Goal: Check status: Check status

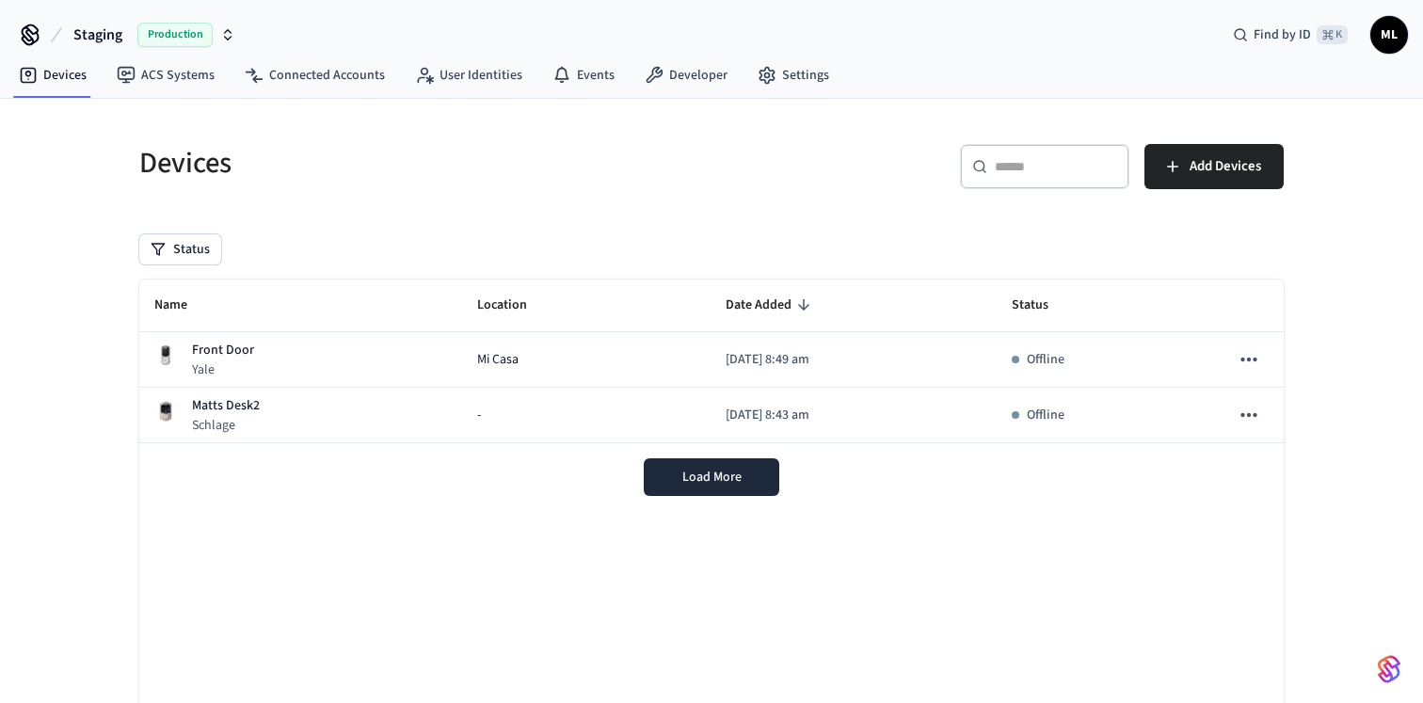
click at [237, 30] on button "Staging Production" at bounding box center [154, 35] width 173 height 40
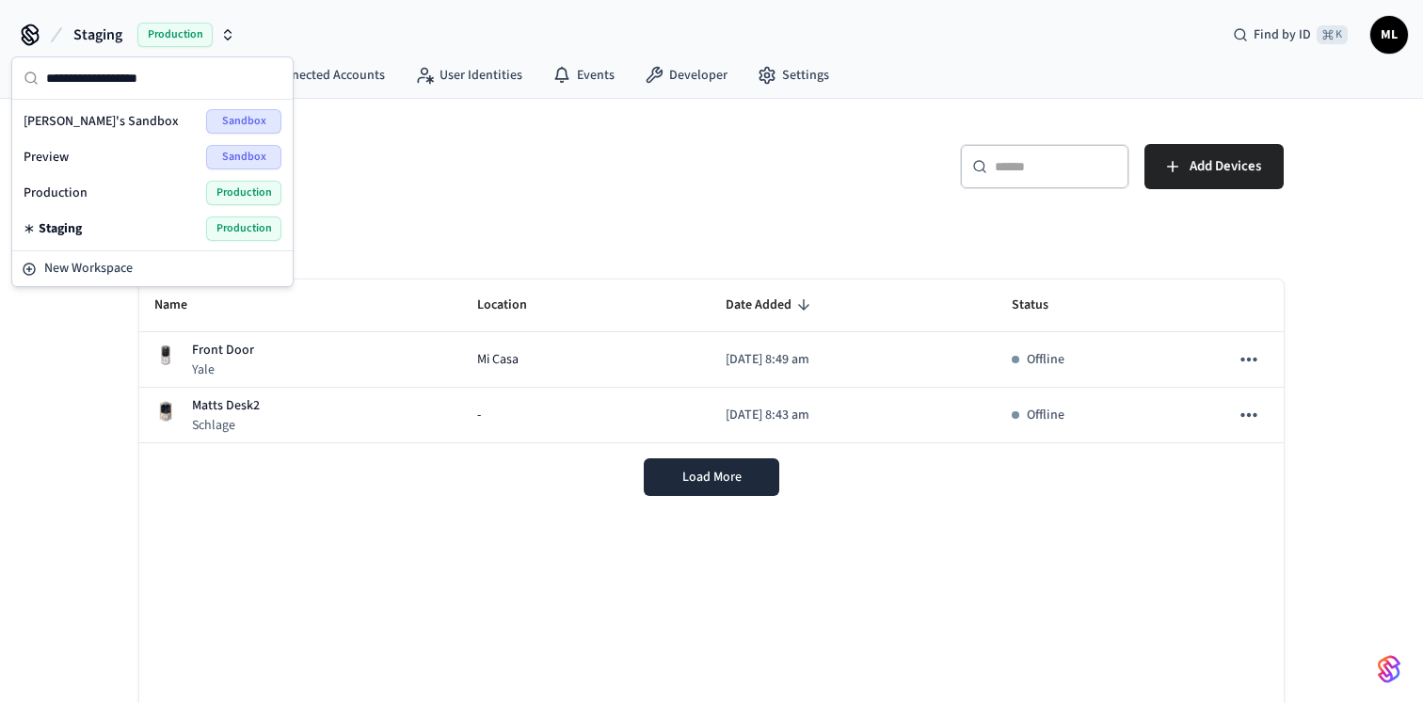
click at [88, 194] on div "Production Production" at bounding box center [153, 193] width 258 height 24
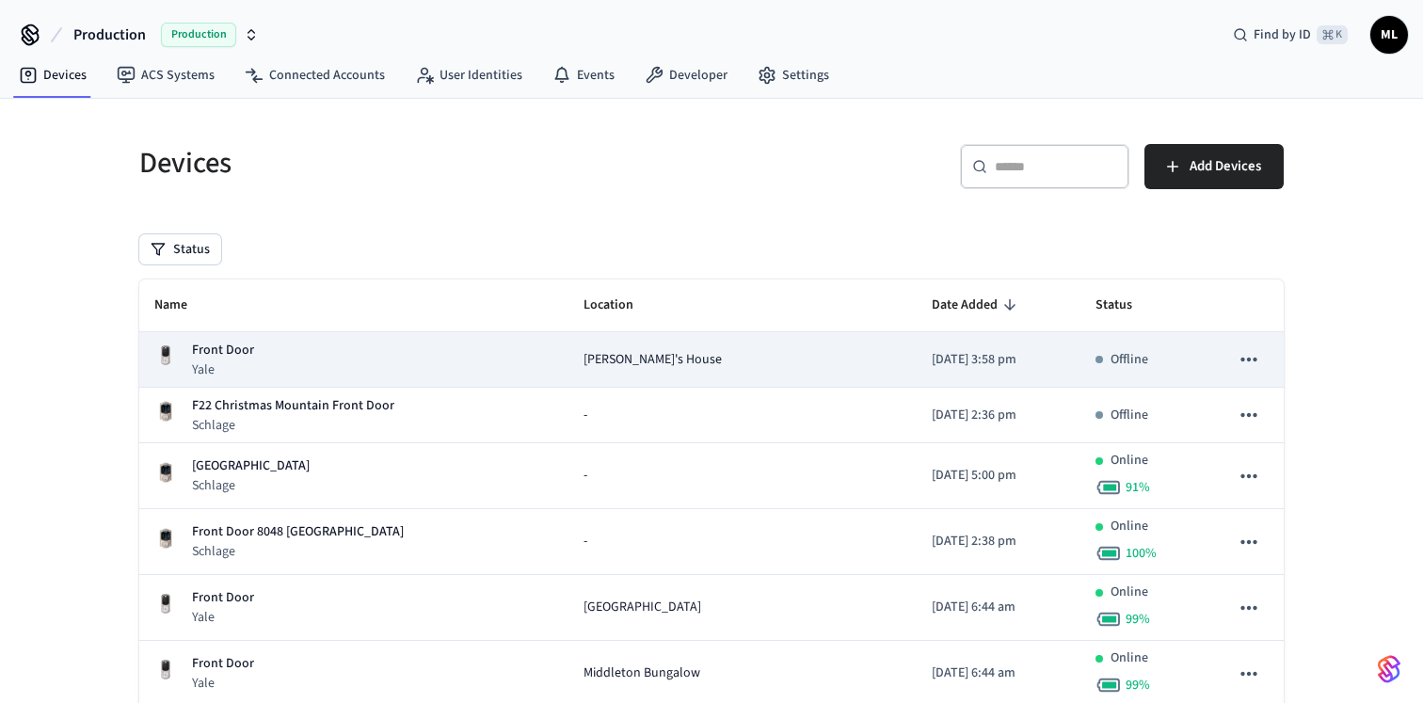
click at [518, 371] on div "Front Door Yale" at bounding box center [353, 360] width 399 height 39
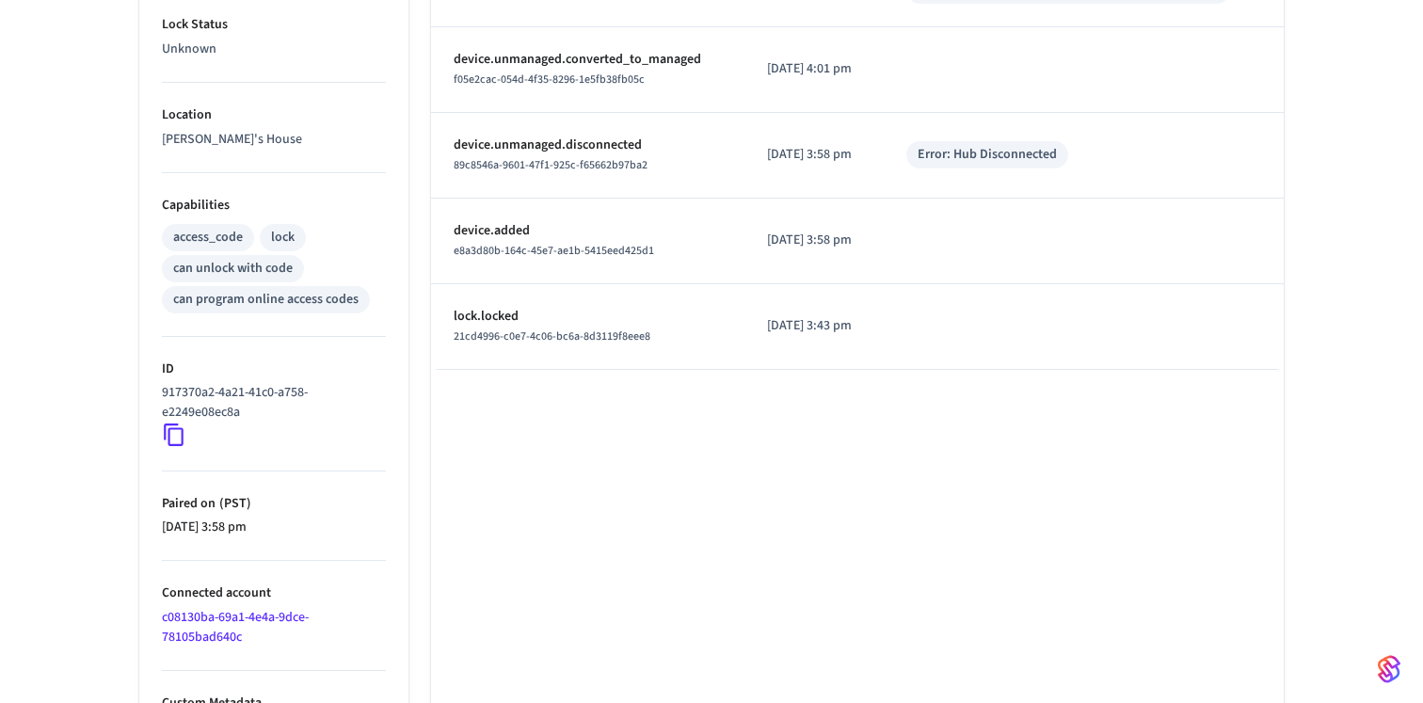
scroll to position [721, 0]
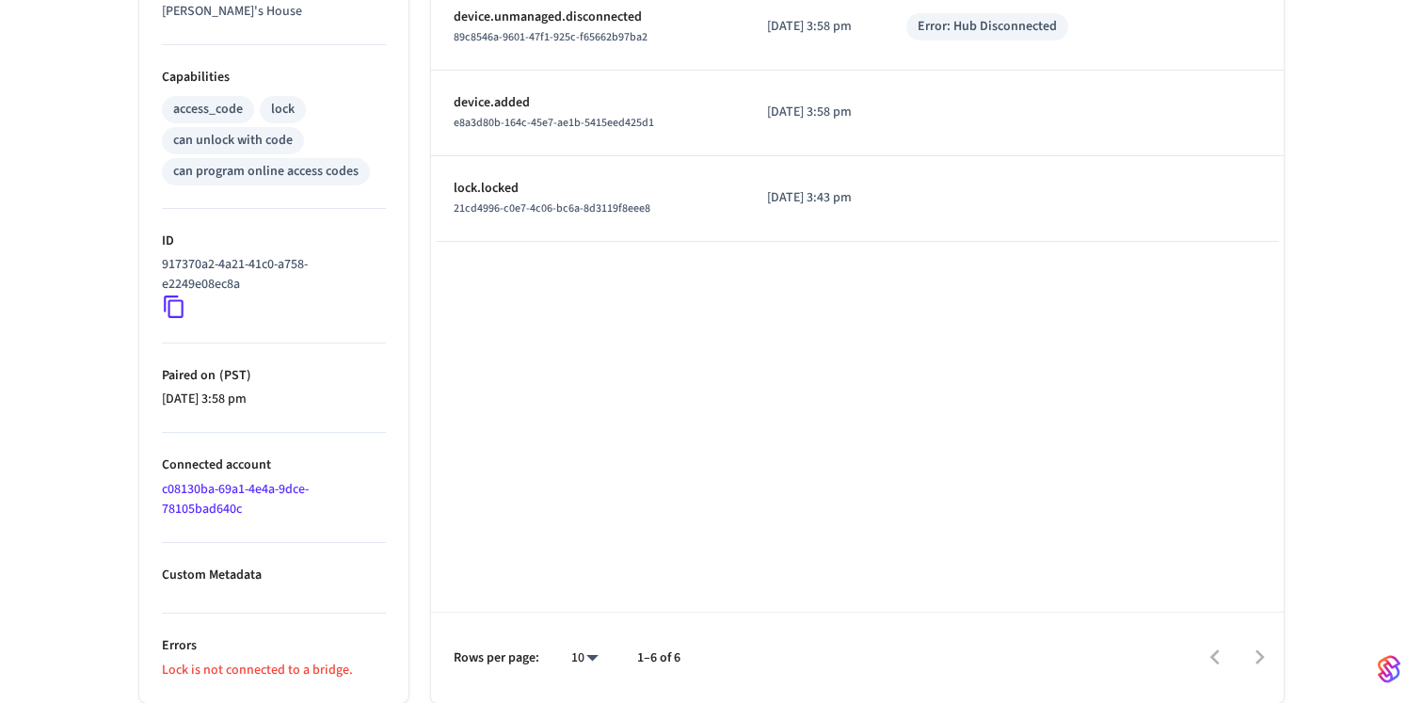
click at [240, 673] on p "Lock is not connected to a bridge." at bounding box center [274, 670] width 224 height 20
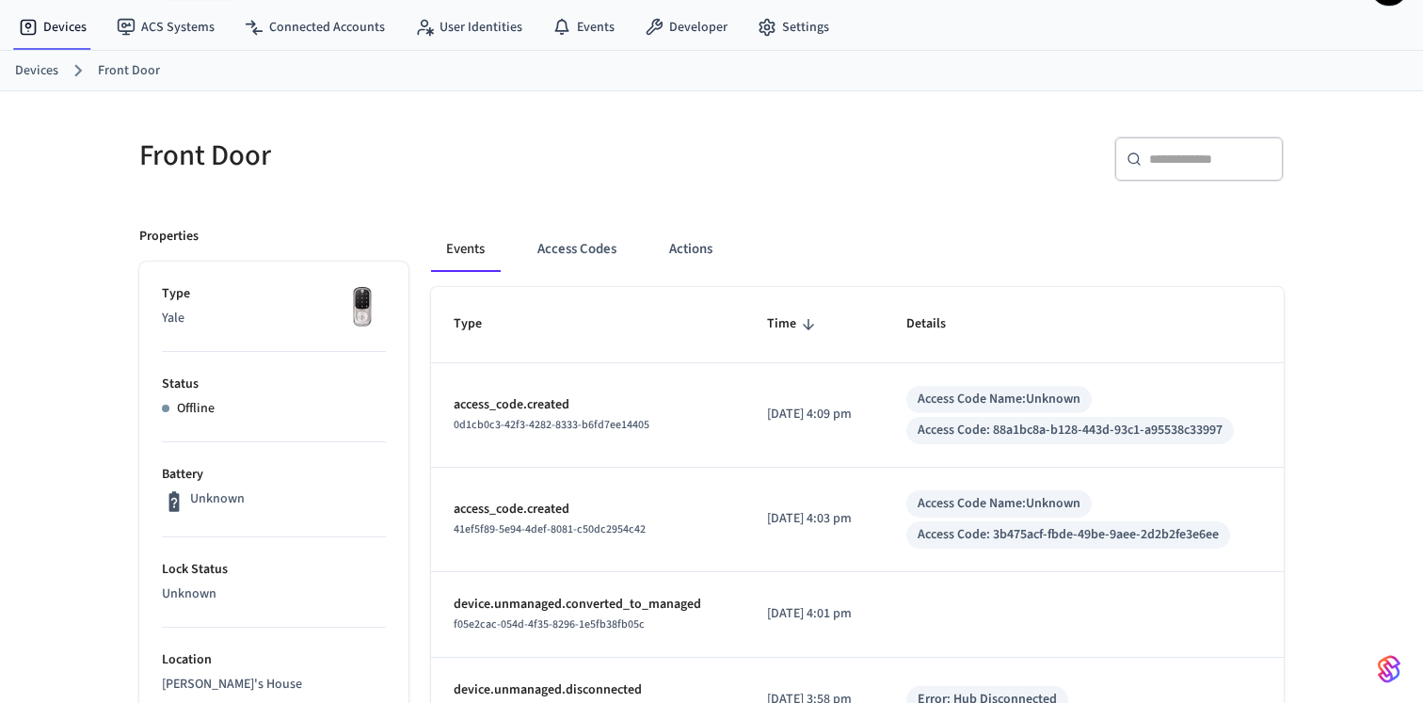
scroll to position [0, 0]
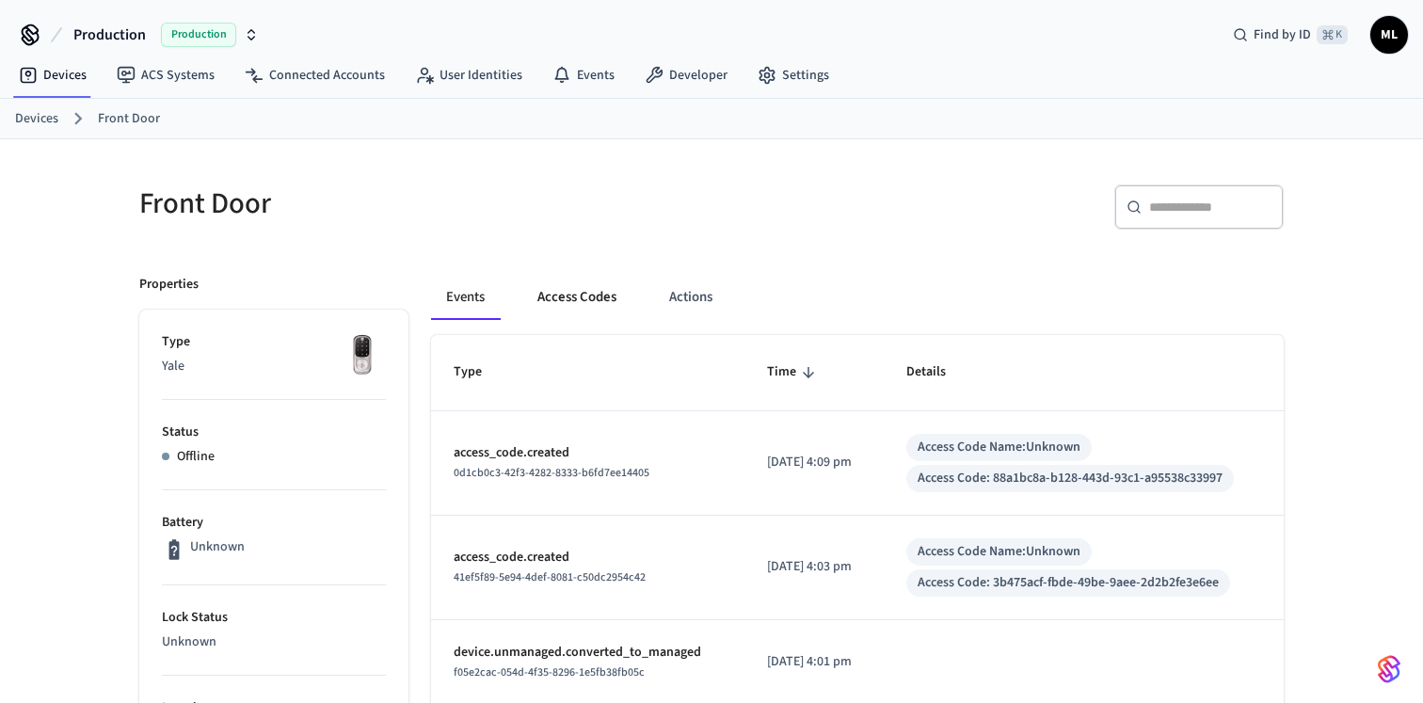
click at [585, 294] on button "Access Codes" at bounding box center [576, 297] width 109 height 45
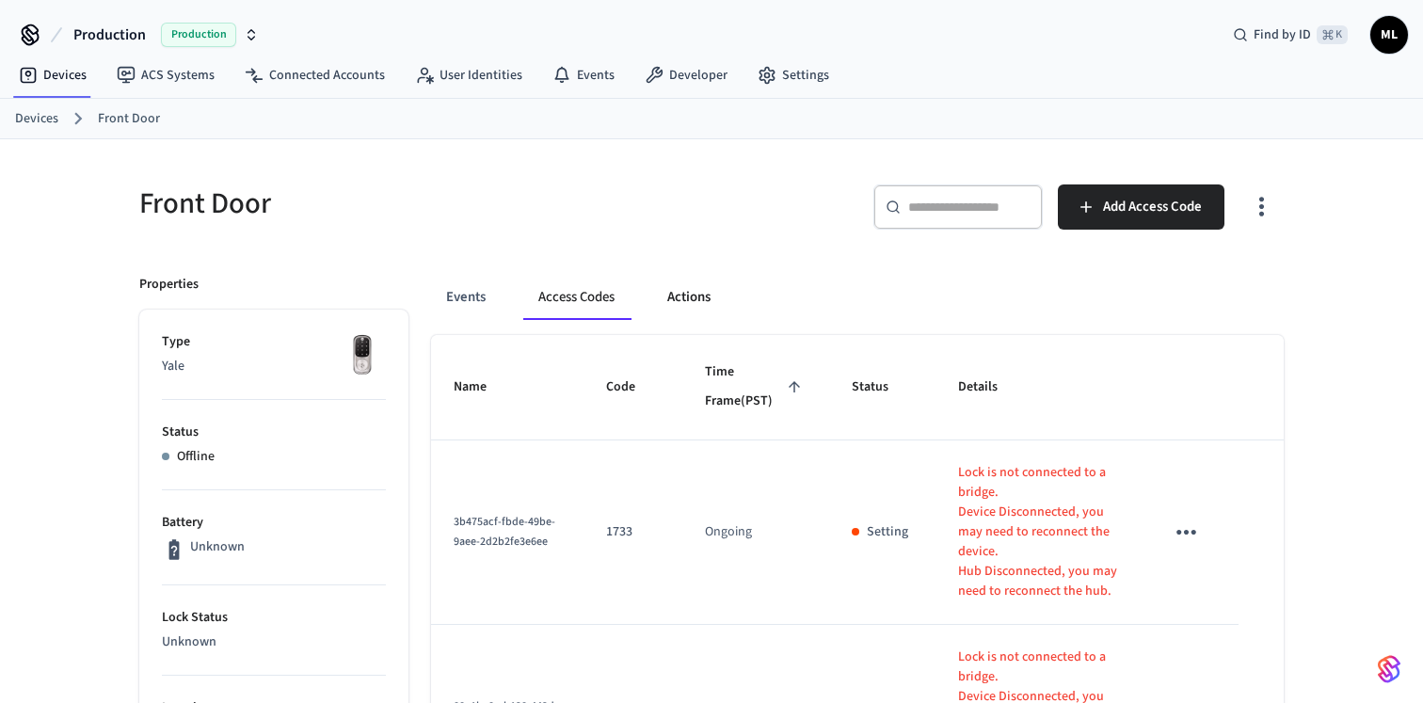
click at [679, 301] on button "Actions" at bounding box center [688, 297] width 73 height 45
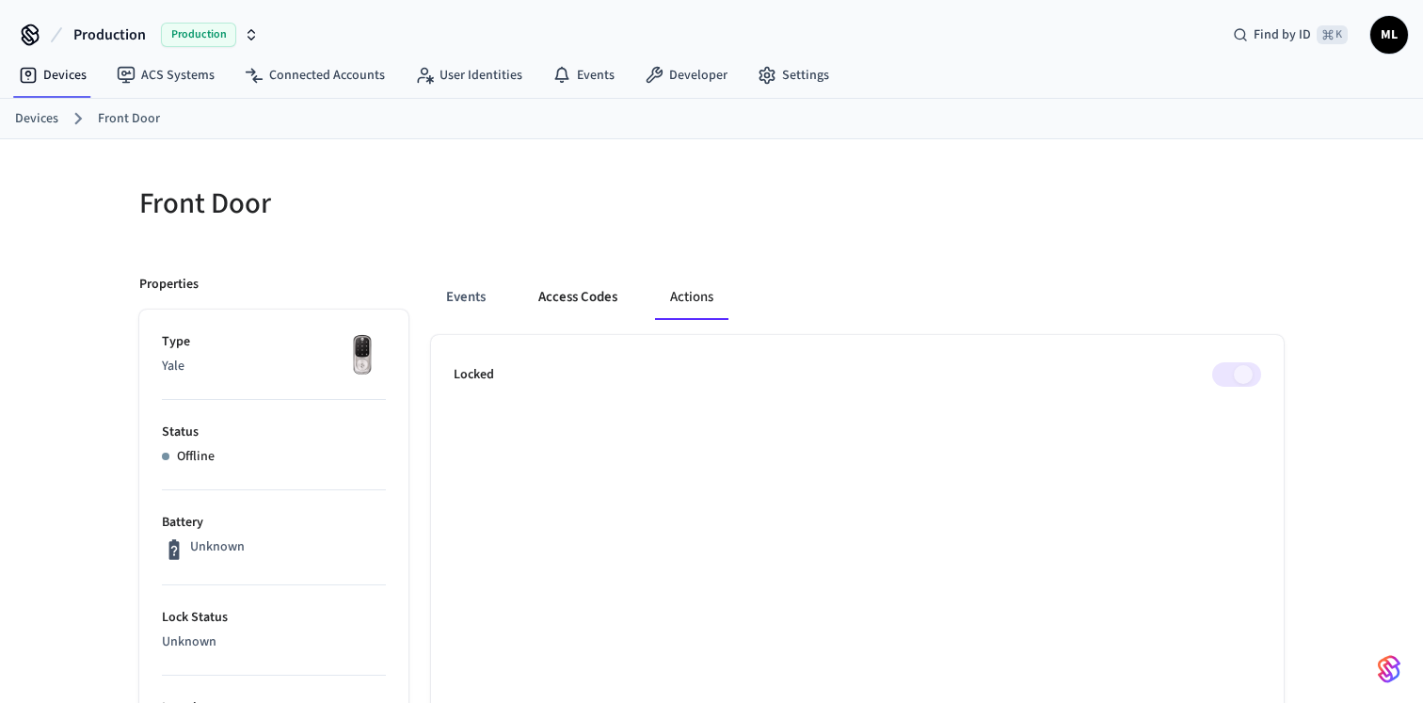
click at [586, 302] on button "Access Codes" at bounding box center [577, 297] width 109 height 45
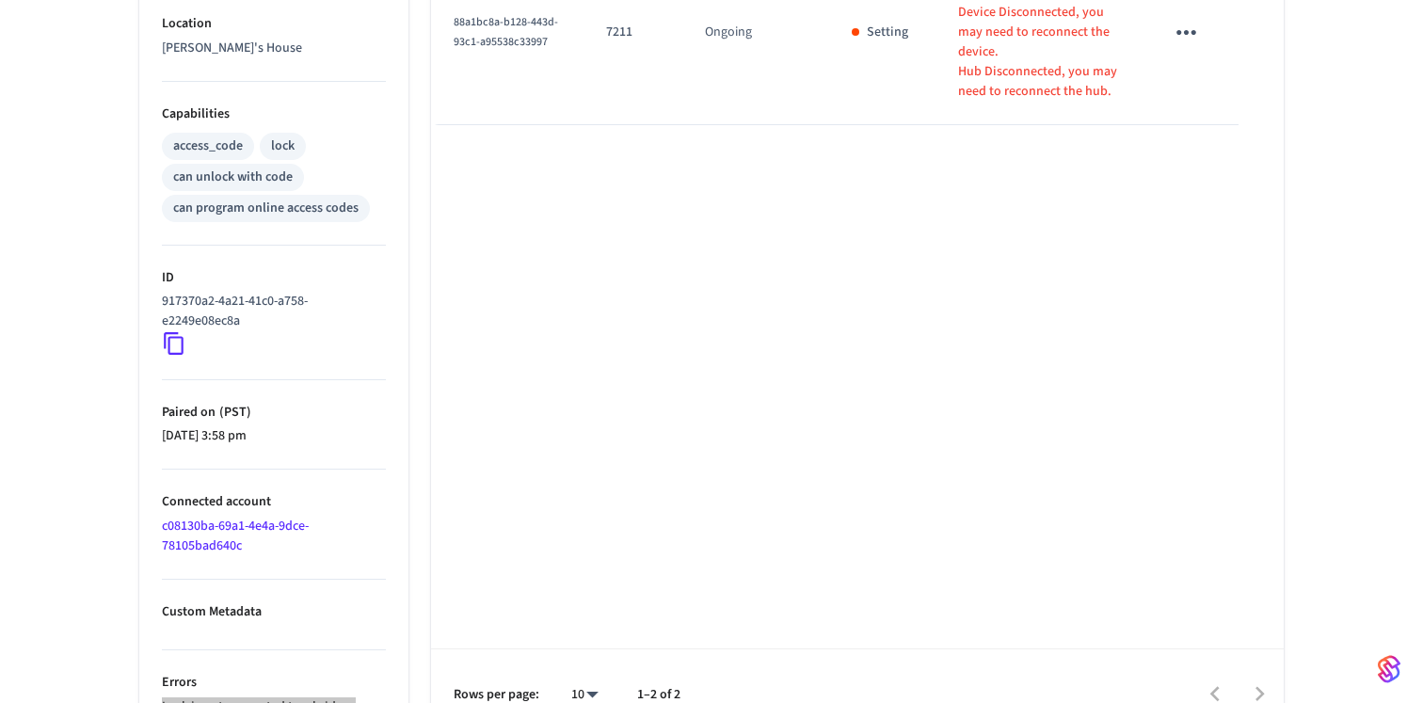
scroll to position [721, 0]
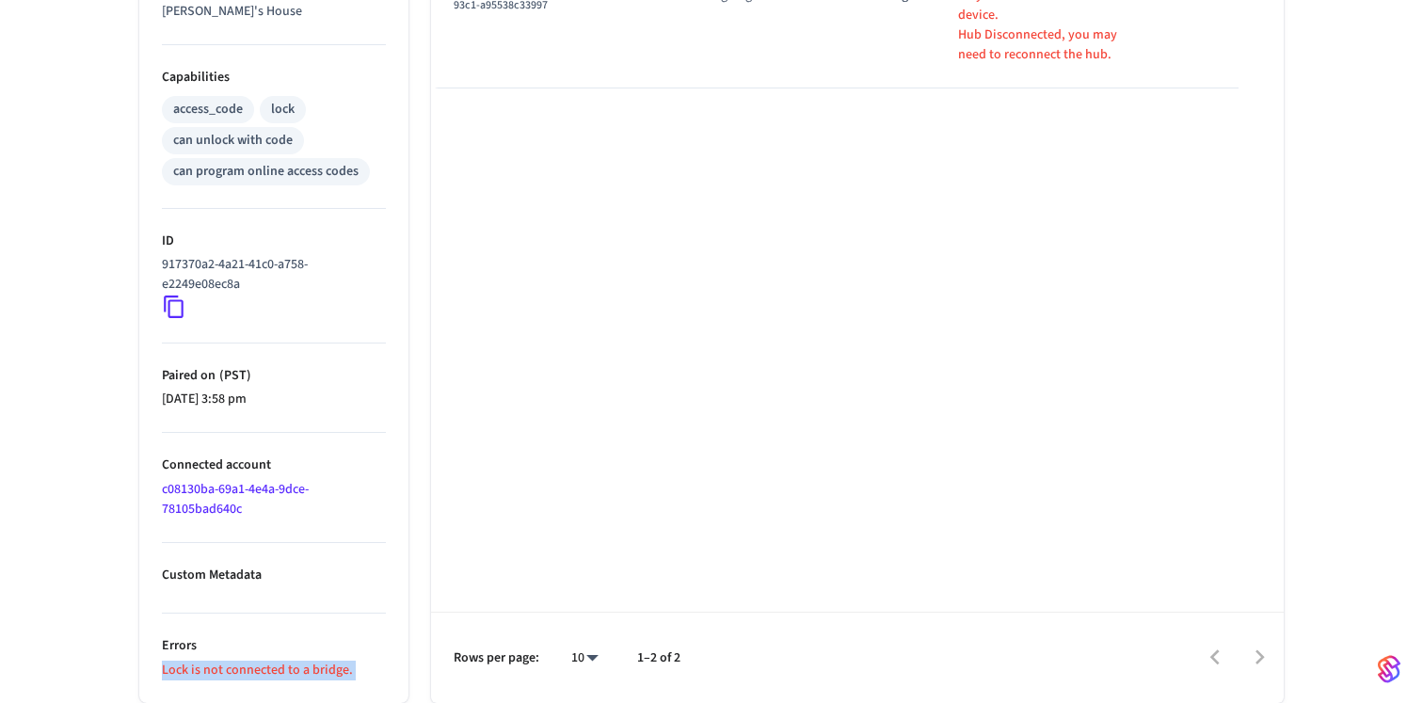
click at [264, 670] on p "Lock is not connected to a bridge." at bounding box center [274, 670] width 224 height 20
click at [224, 672] on p "Lock is not connected to a bridge." at bounding box center [274, 670] width 224 height 20
copy div "Lock is not connected to a bridge. Events Access Codes Actions"
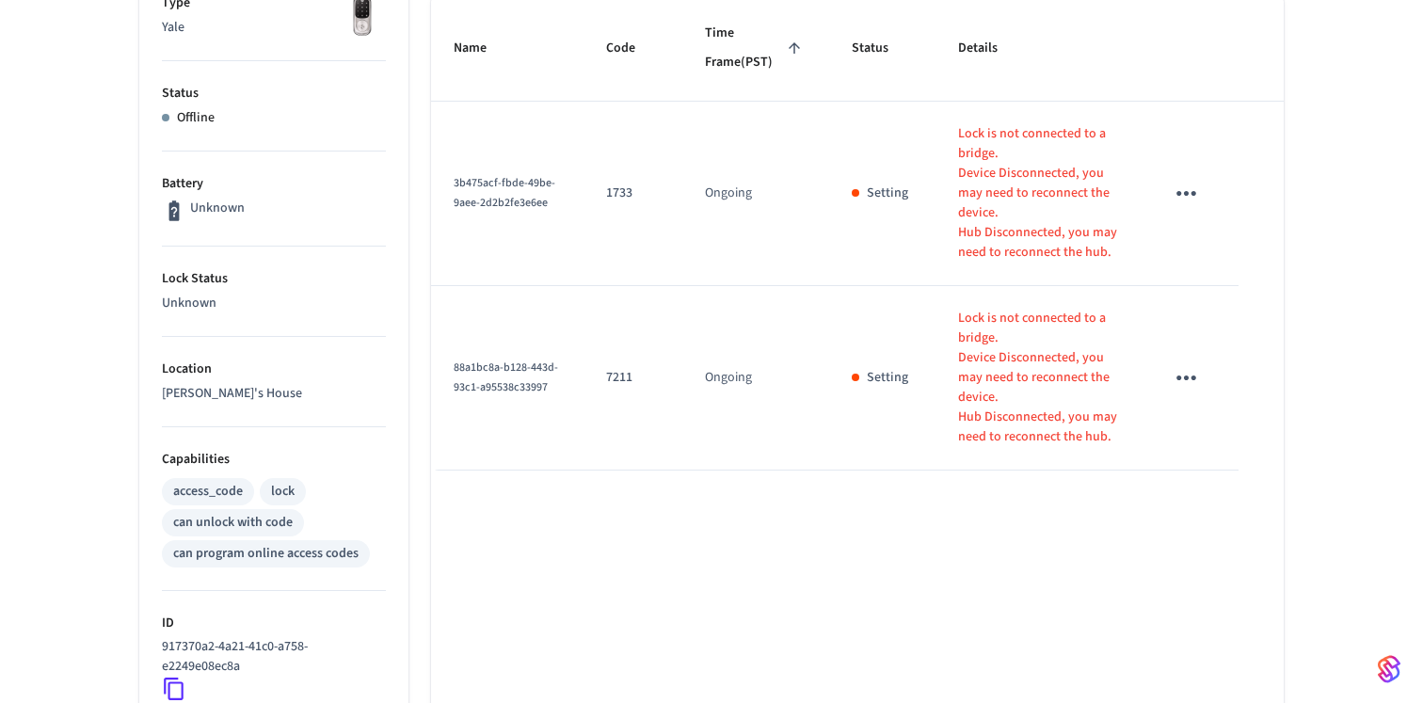
scroll to position [342, 0]
drag, startPoint x: 946, startPoint y: 161, endPoint x: 998, endPoint y: 179, distance: 54.7
click at [996, 161] on p "Lock is not connected to a bridge." at bounding box center [1038, 141] width 160 height 40
copy p "Lock is not connected to a bridge."
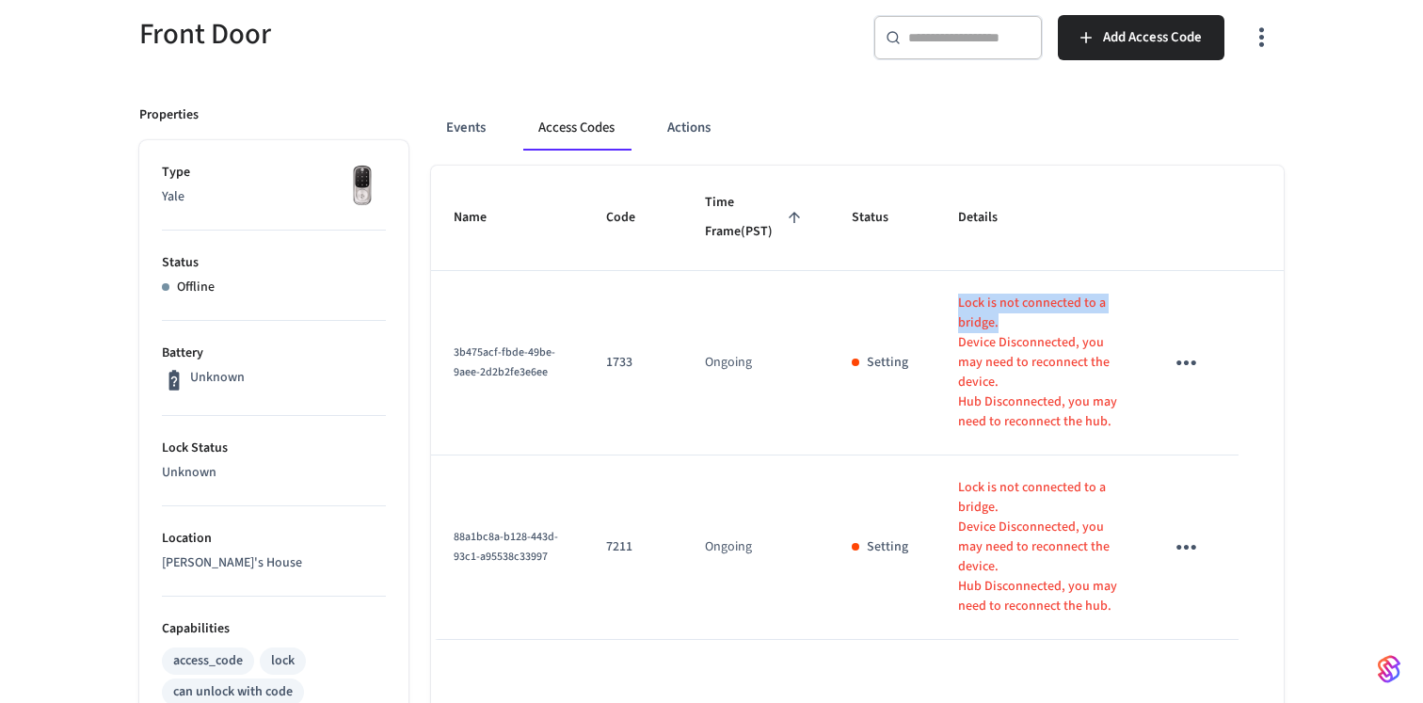
scroll to position [167, 0]
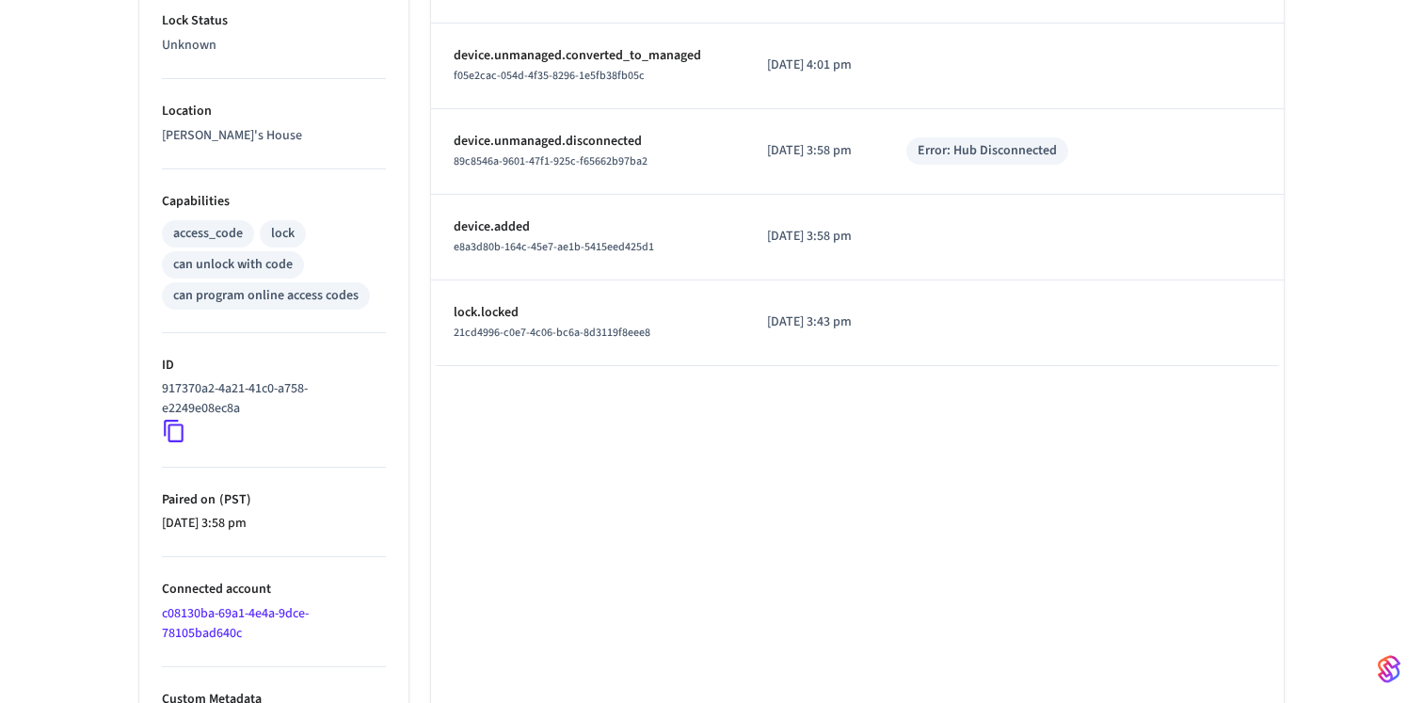
scroll to position [721, 0]
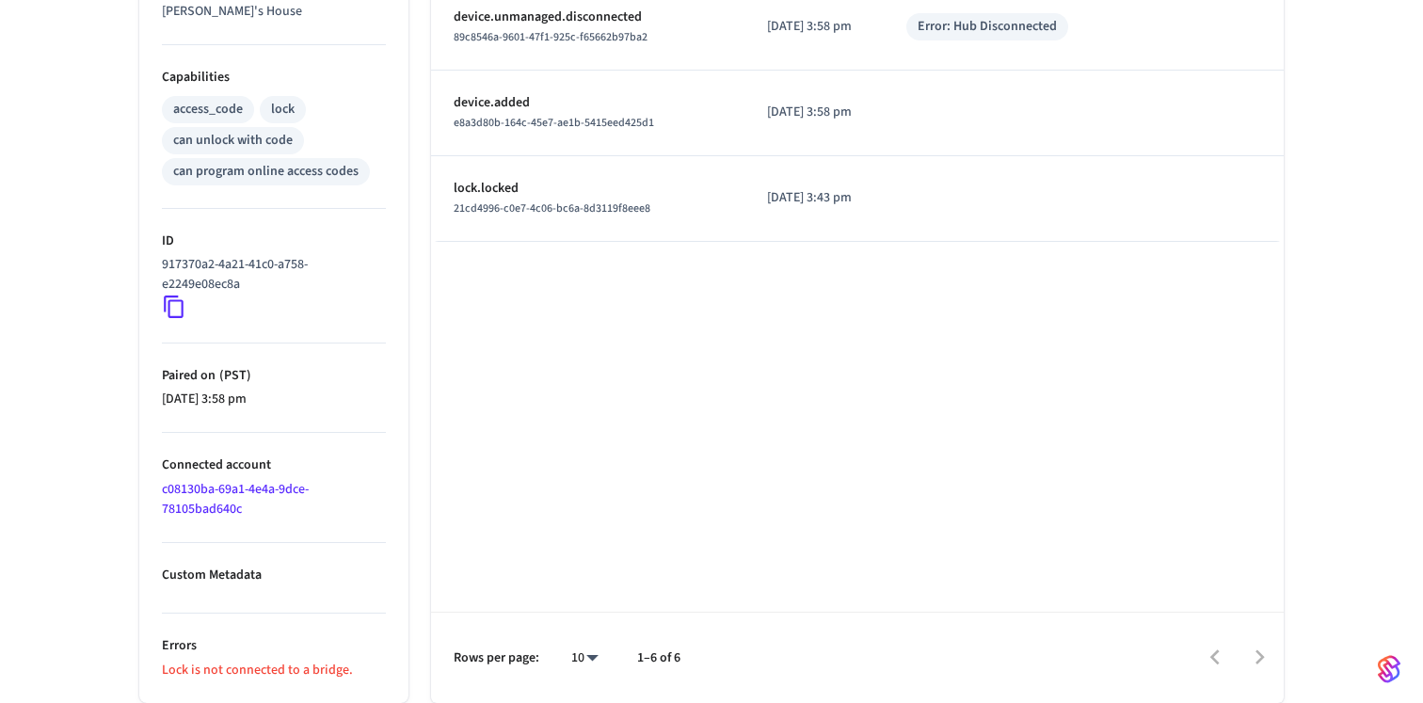
click at [263, 674] on p "Lock is not connected to a bridge." at bounding box center [274, 670] width 224 height 20
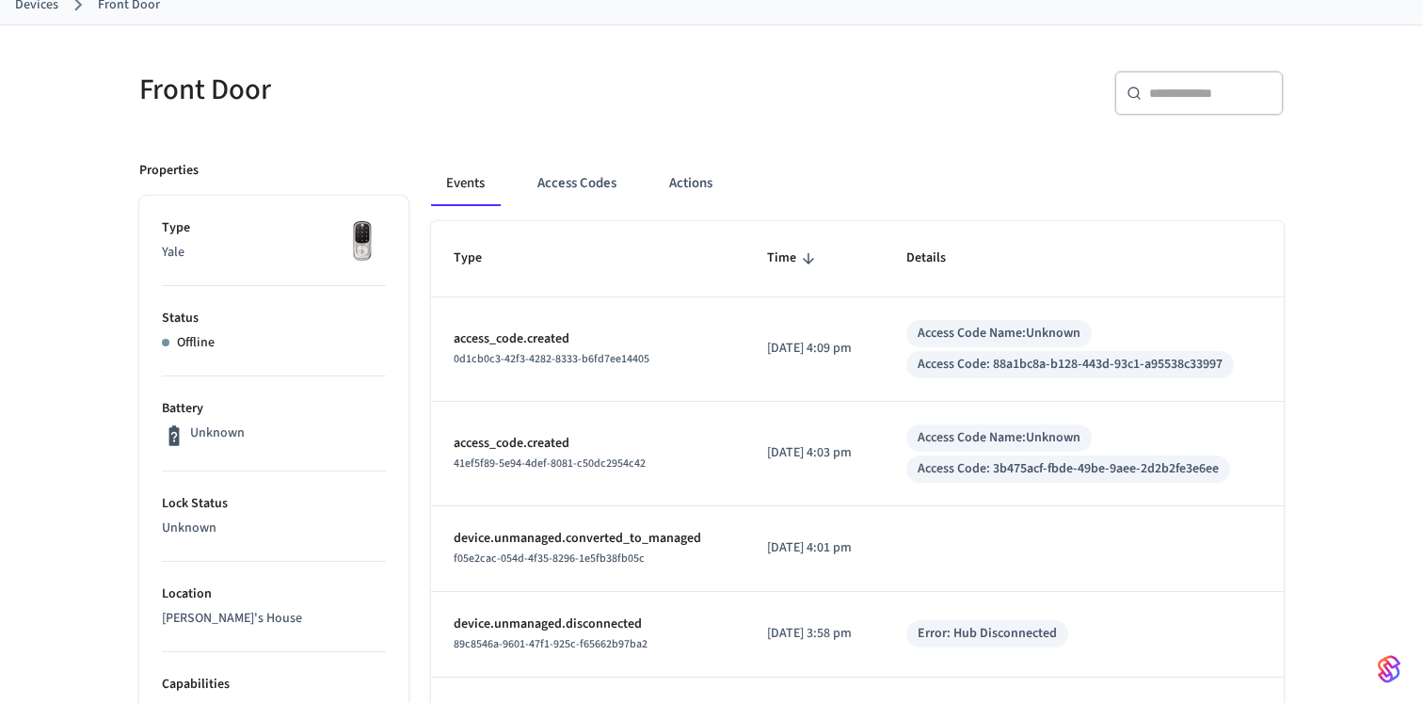
scroll to position [0, 0]
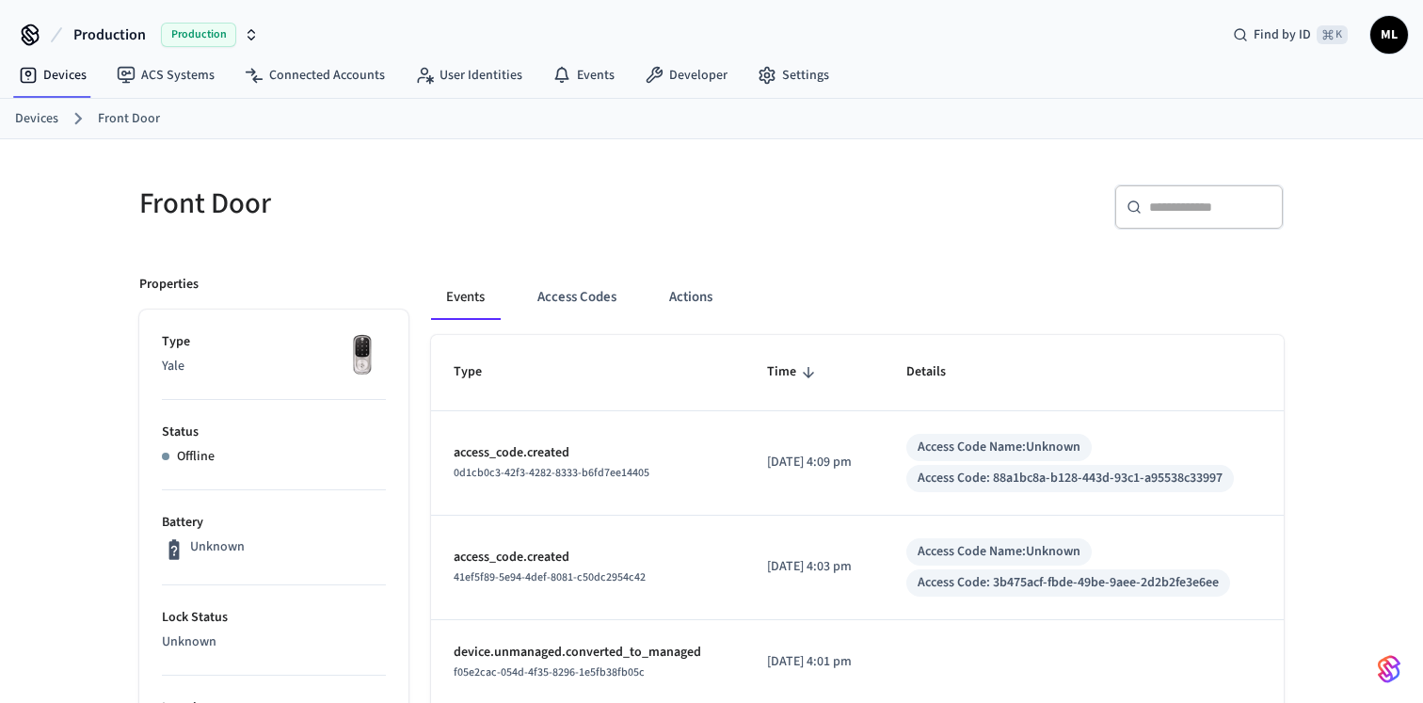
click at [601, 230] on div "Front Door" at bounding box center [408, 203] width 583 height 83
